Goal: Information Seeking & Learning: Learn about a topic

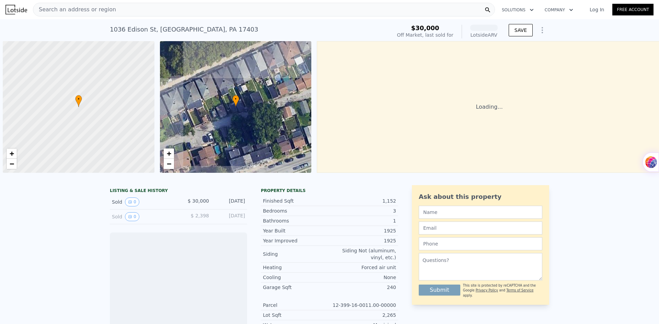
scroll to position [0, 3]
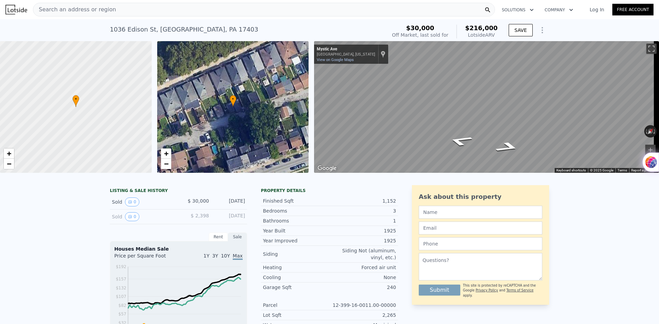
click at [236, 106] on div "• + −" at bounding box center [233, 107] width 152 height 132
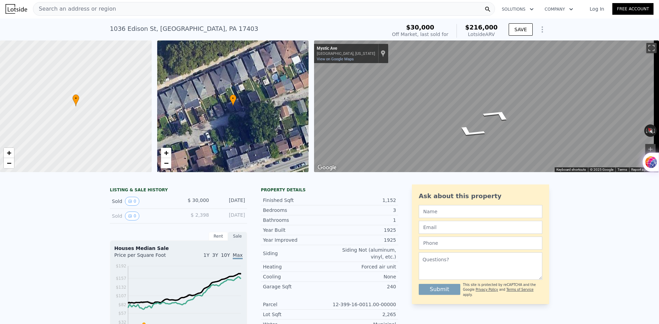
scroll to position [0, 0]
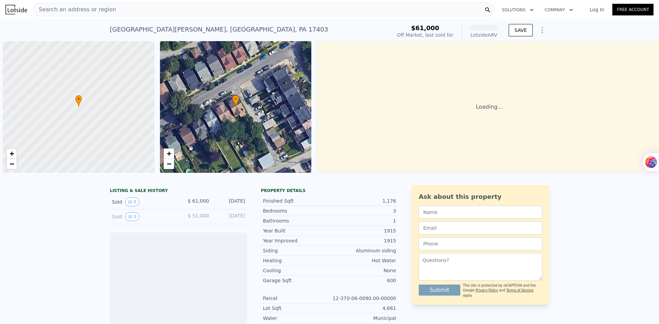
scroll to position [0, 3]
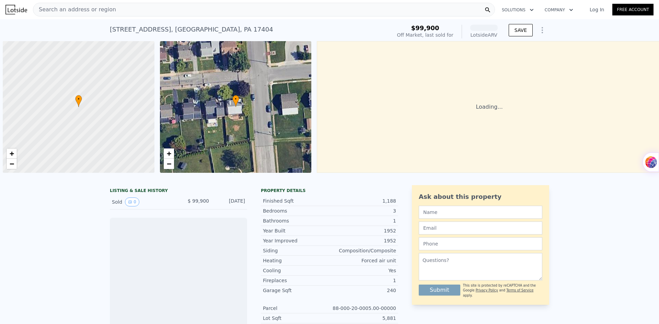
scroll to position [0, 3]
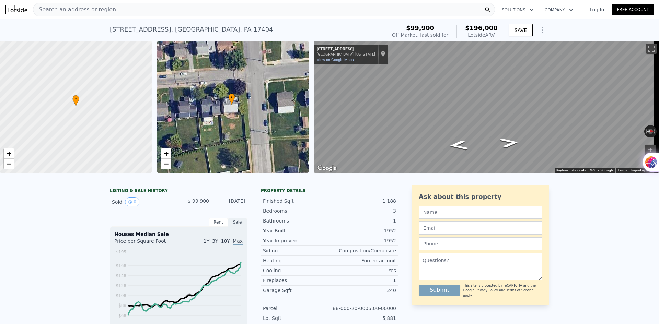
drag, startPoint x: 264, startPoint y: 122, endPoint x: 282, endPoint y: 118, distance: 18.2
click at [282, 118] on div "• + −" at bounding box center [233, 107] width 152 height 132
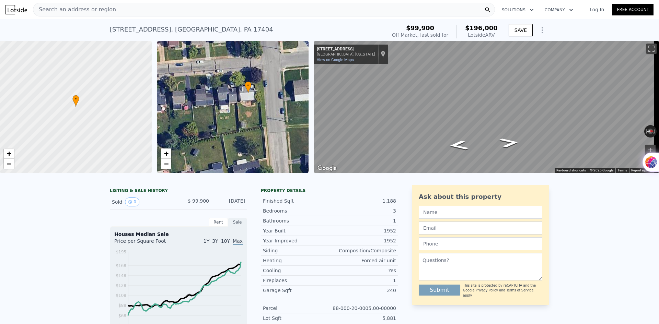
drag, startPoint x: 212, startPoint y: 123, endPoint x: 209, endPoint y: 111, distance: 12.3
click at [209, 112] on div "• + −" at bounding box center [233, 107] width 152 height 132
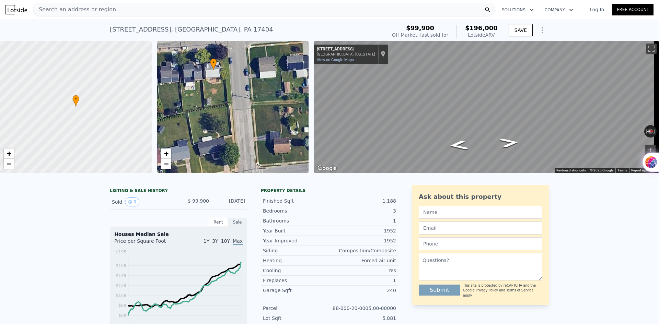
drag, startPoint x: 267, startPoint y: 128, endPoint x: 233, endPoint y: 106, distance: 41.2
click at [233, 106] on div "• + −" at bounding box center [233, 107] width 152 height 132
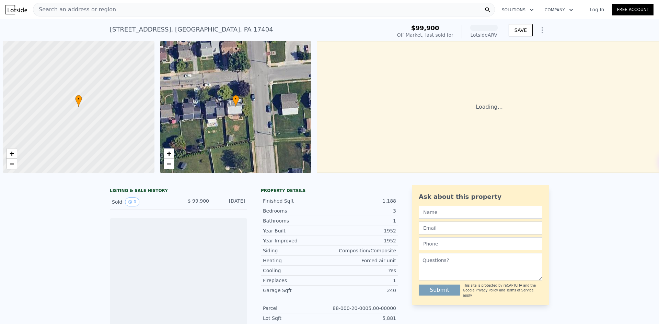
scroll to position [0, 3]
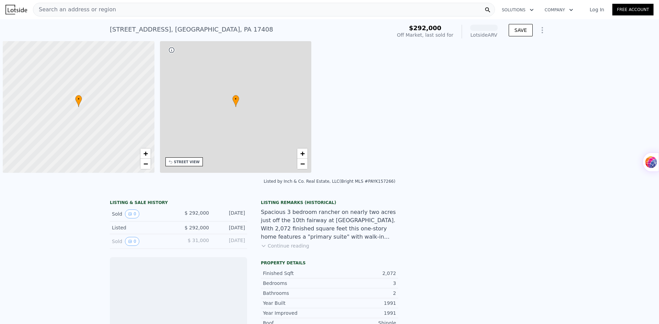
scroll to position [0, 3]
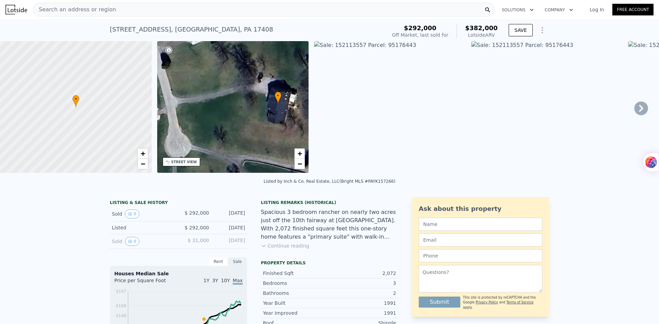
drag, startPoint x: 238, startPoint y: 122, endPoint x: 283, endPoint y: 118, distance: 44.7
click at [283, 118] on div "• + −" at bounding box center [233, 107] width 152 height 132
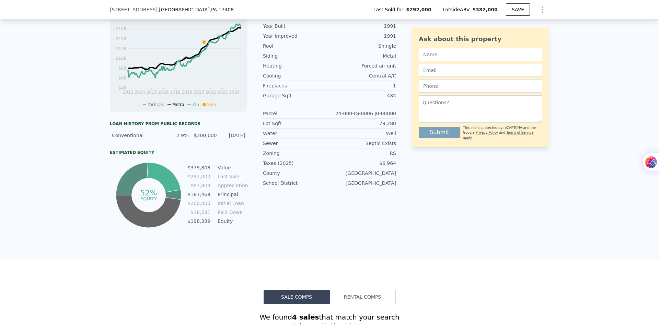
scroll to position [274, 0]
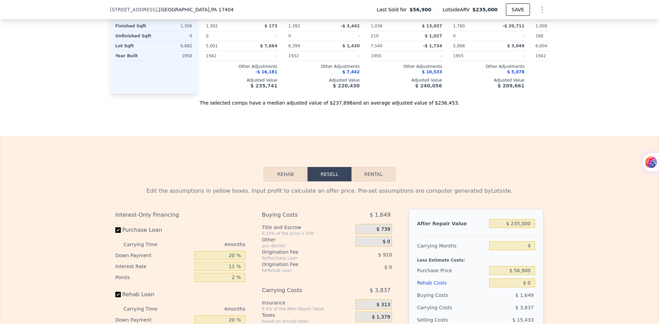
scroll to position [581, 0]
